Goal: Task Accomplishment & Management: Manage account settings

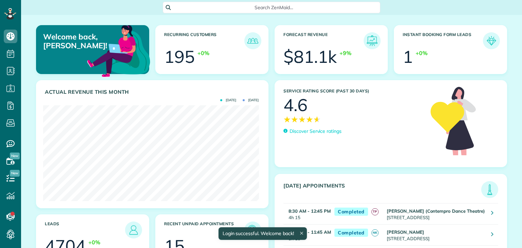
scroll to position [96, 216]
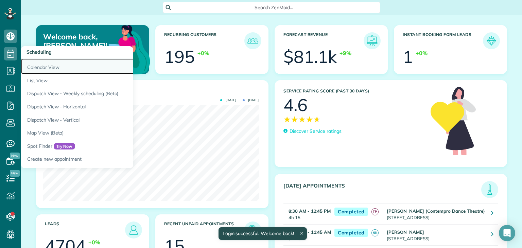
click at [55, 69] on link "Calendar View" at bounding box center [106, 67] width 170 height 16
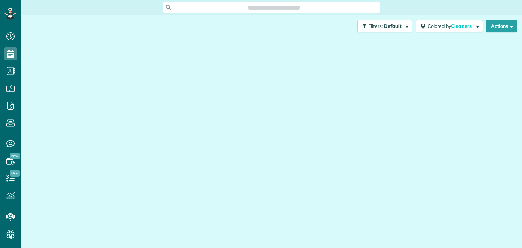
scroll to position [3, 3]
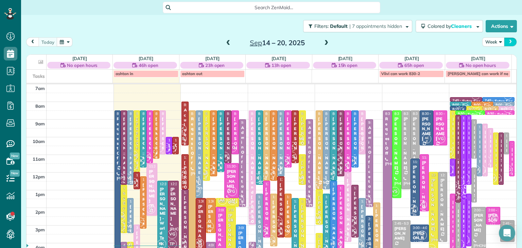
click at [504, 41] on button "next" at bounding box center [510, 41] width 13 height 9
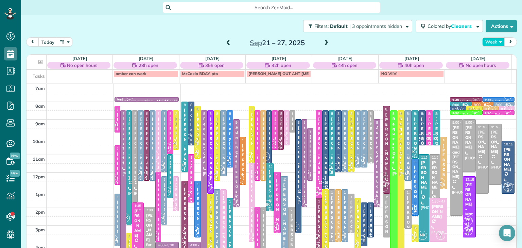
click at [491, 41] on button "Week" at bounding box center [494, 41] width 22 height 9
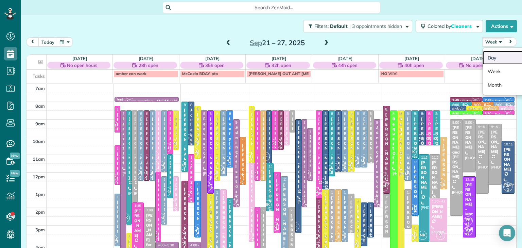
click at [496, 57] on link "Day" at bounding box center [510, 58] width 54 height 14
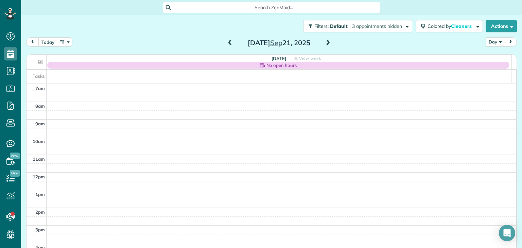
click at [230, 41] on span at bounding box center [230, 43] width 7 height 6
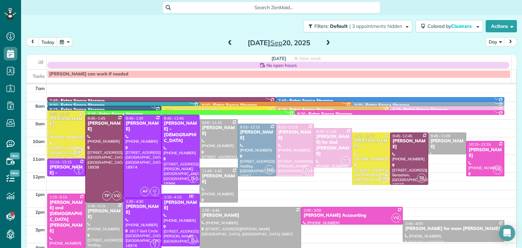
click at [230, 41] on span at bounding box center [230, 43] width 7 height 6
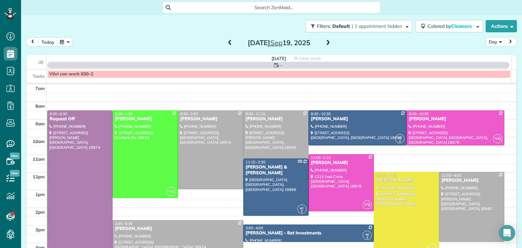
click at [230, 41] on span at bounding box center [230, 43] width 7 height 6
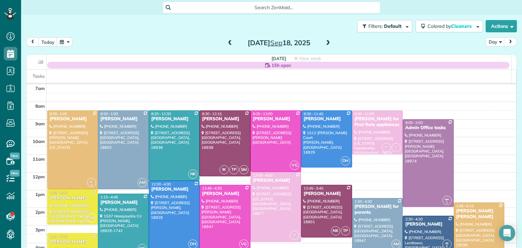
click at [230, 41] on span at bounding box center [230, 43] width 7 height 6
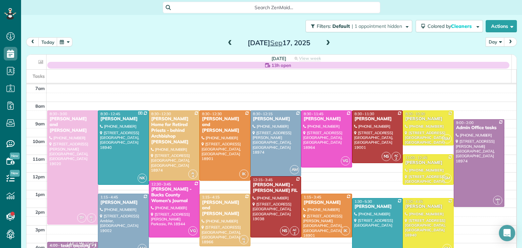
click at [230, 41] on span at bounding box center [230, 43] width 7 height 6
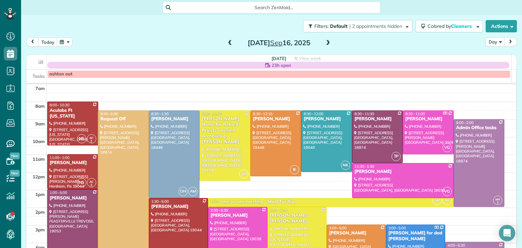
click at [230, 41] on span at bounding box center [230, 43] width 7 height 6
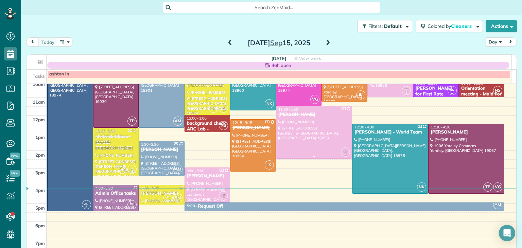
scroll to position [57, 0]
click at [475, 145] on div at bounding box center [467, 158] width 76 height 69
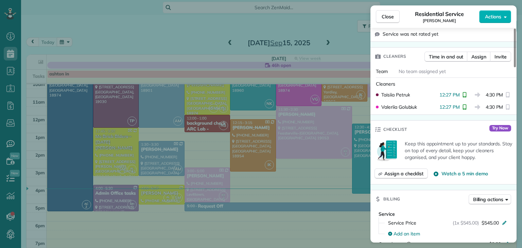
scroll to position [163, 0]
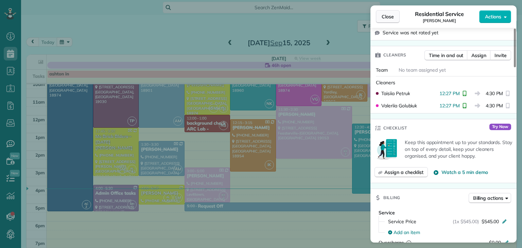
click at [384, 17] on span "Close" at bounding box center [388, 16] width 12 height 7
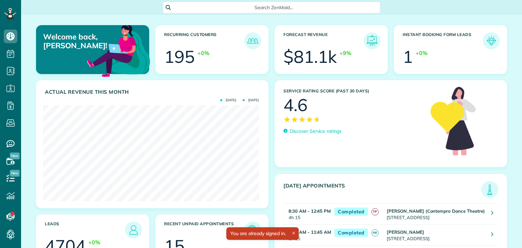
scroll to position [96, 216]
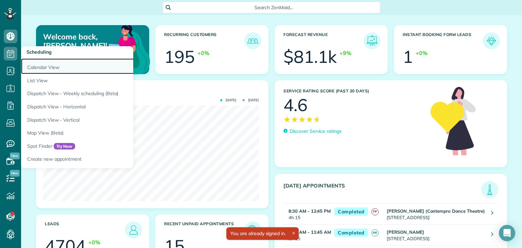
click at [38, 68] on link "Calendar View" at bounding box center [106, 67] width 170 height 16
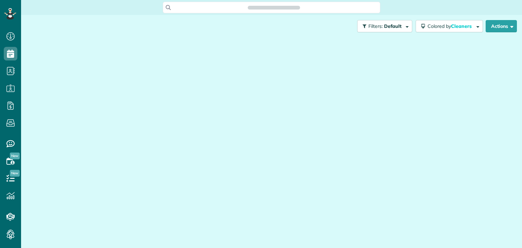
scroll to position [3, 3]
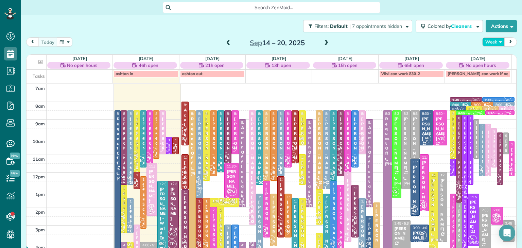
click at [484, 44] on button "Week" at bounding box center [494, 41] width 22 height 9
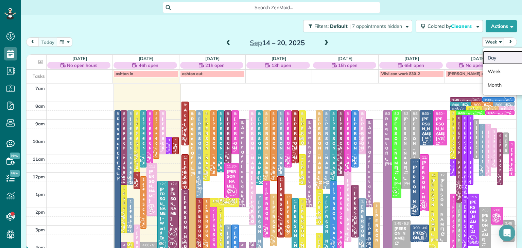
click at [486, 62] on link "Day" at bounding box center [510, 58] width 54 height 14
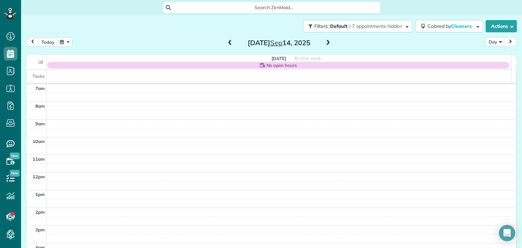
click at [325, 42] on span at bounding box center [328, 43] width 7 height 6
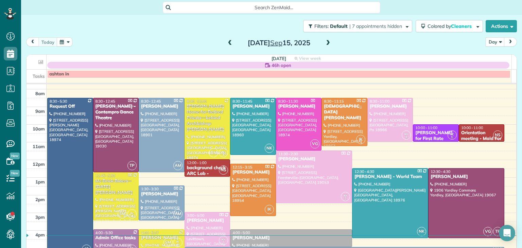
scroll to position [13, 0]
click at [325, 39] on span at bounding box center [328, 43] width 7 height 10
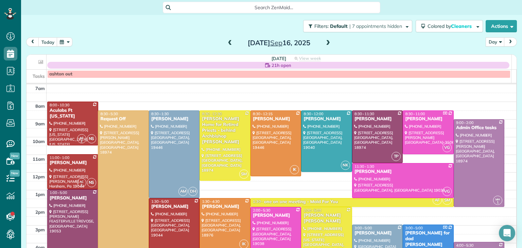
scroll to position [45, 0]
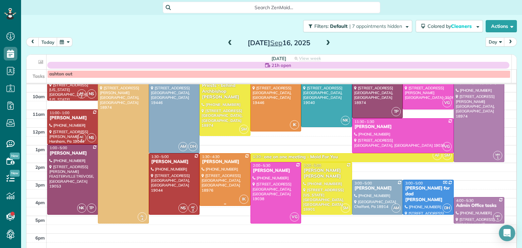
click at [222, 184] on div at bounding box center [225, 180] width 50 height 52
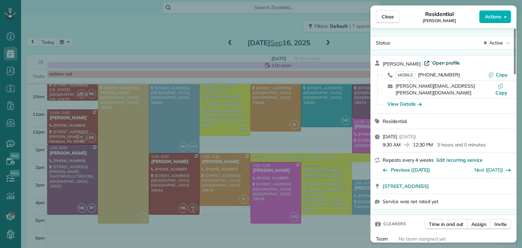
click at [433, 60] on span "Open profile" at bounding box center [447, 63] width 28 height 7
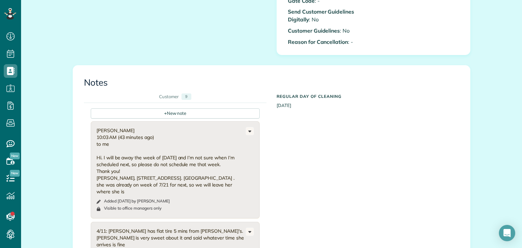
scroll to position [399, 0]
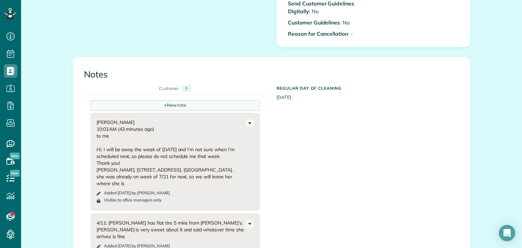
click at [210, 109] on div "+ New note" at bounding box center [175, 105] width 169 height 10
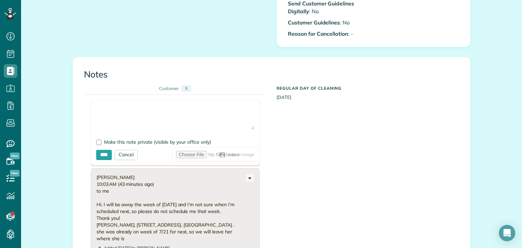
click at [178, 123] on textarea at bounding box center [175, 118] width 158 height 24
type textarea "**********"
click at [96, 146] on form "**********" at bounding box center [175, 132] width 169 height 65
click at [97, 145] on div at bounding box center [98, 142] width 5 height 5
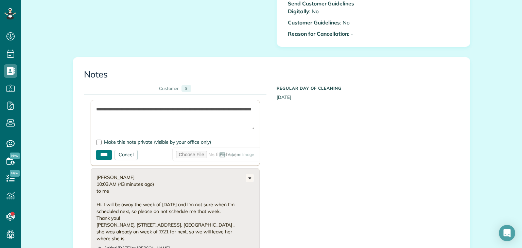
click at [105, 154] on input "****" at bounding box center [104, 155] width 16 height 10
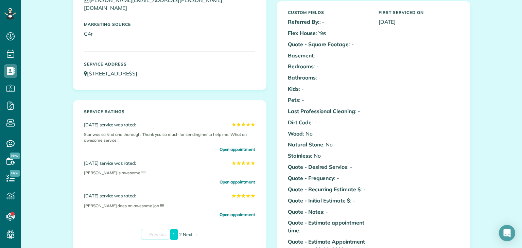
scroll to position [0, 0]
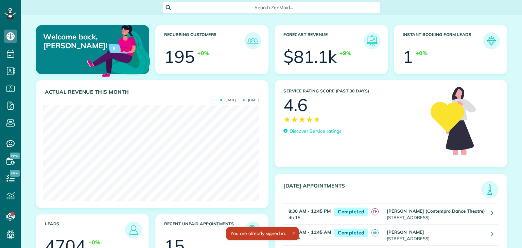
scroll to position [96, 216]
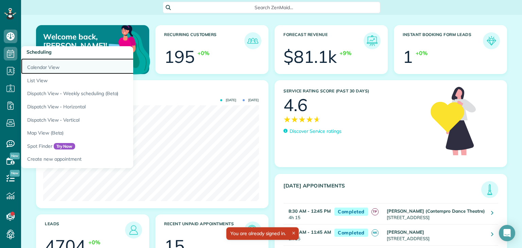
click at [40, 67] on link "Calendar View" at bounding box center [106, 67] width 170 height 16
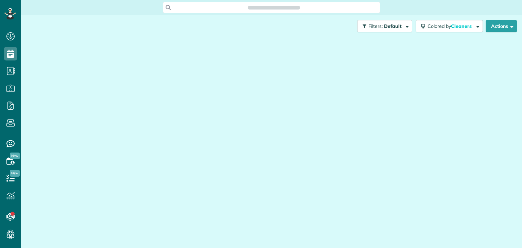
scroll to position [3, 3]
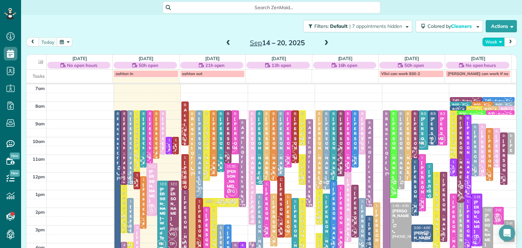
click at [494, 44] on button "Week" at bounding box center [494, 41] width 22 height 9
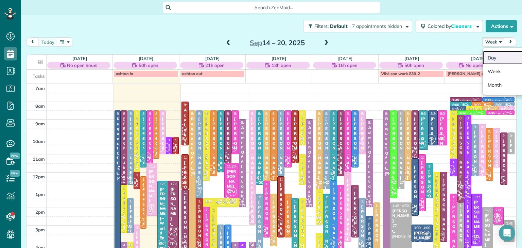
click at [495, 59] on link "Day" at bounding box center [510, 58] width 54 height 14
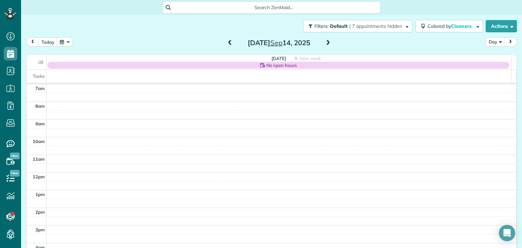
click at [328, 43] on span at bounding box center [328, 43] width 7 height 6
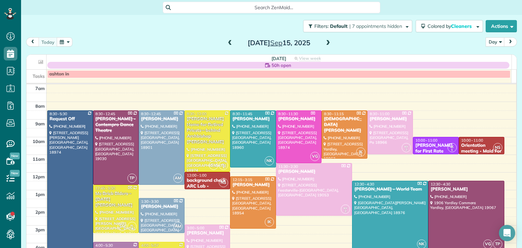
click at [450, 213] on div at bounding box center [467, 215] width 76 height 69
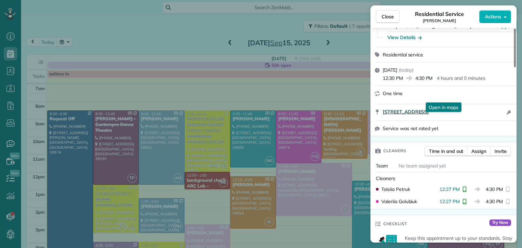
scroll to position [78, 0]
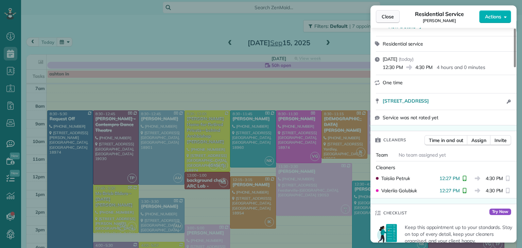
click at [393, 16] on span "Close" at bounding box center [388, 16] width 12 height 7
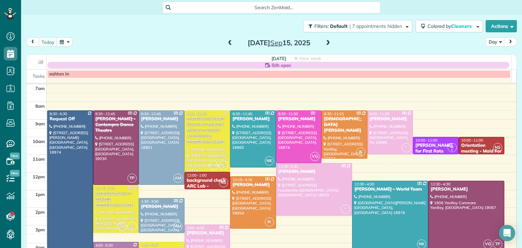
click at [459, 215] on div at bounding box center [467, 215] width 76 height 69
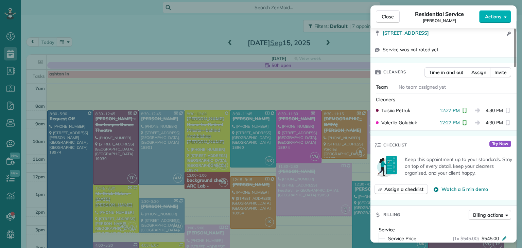
scroll to position [194, 0]
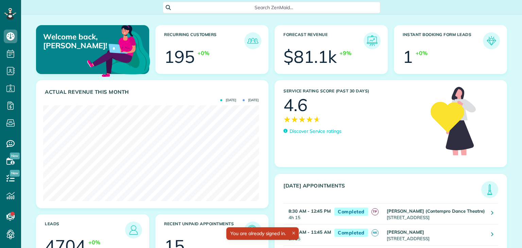
scroll to position [96, 216]
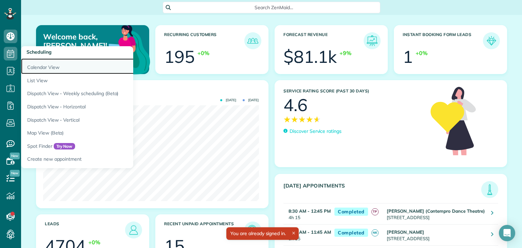
click at [36, 64] on link "Calendar View" at bounding box center [106, 67] width 170 height 16
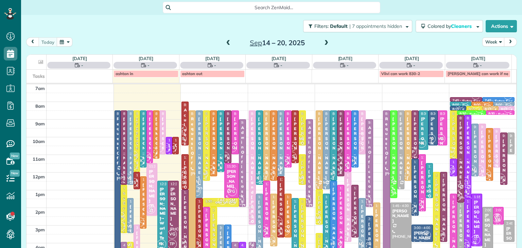
scroll to position [3, 3]
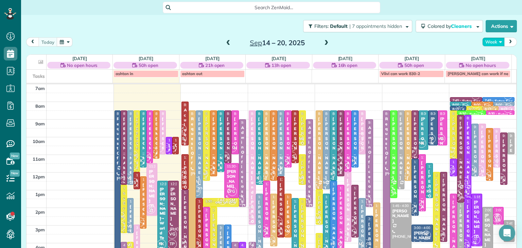
click at [494, 39] on button "Week" at bounding box center [494, 41] width 22 height 9
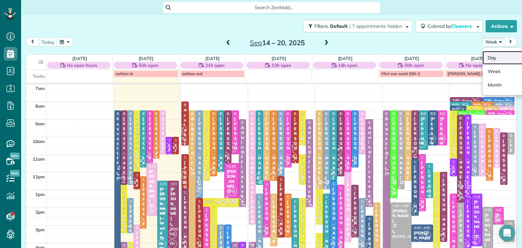
click at [493, 56] on link "Day" at bounding box center [510, 58] width 54 height 14
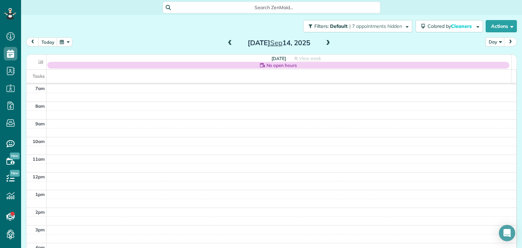
click at [326, 42] on span at bounding box center [328, 43] width 7 height 6
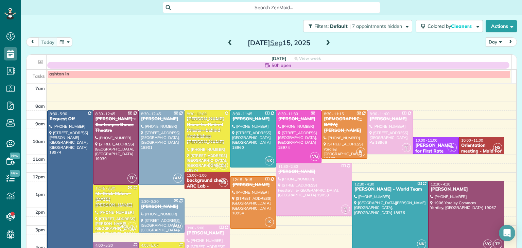
click at [461, 199] on div at bounding box center [467, 215] width 76 height 69
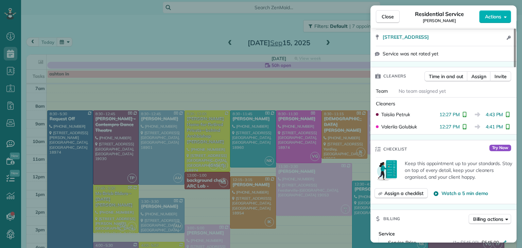
scroll to position [143, 0]
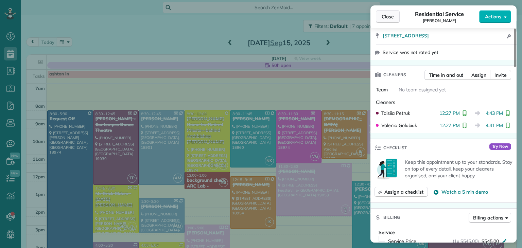
click at [385, 13] on span "Close" at bounding box center [388, 16] width 12 height 7
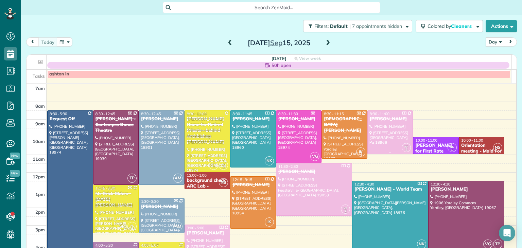
scroll to position [72, 0]
